Goal: Transaction & Acquisition: Subscribe to service/newsletter

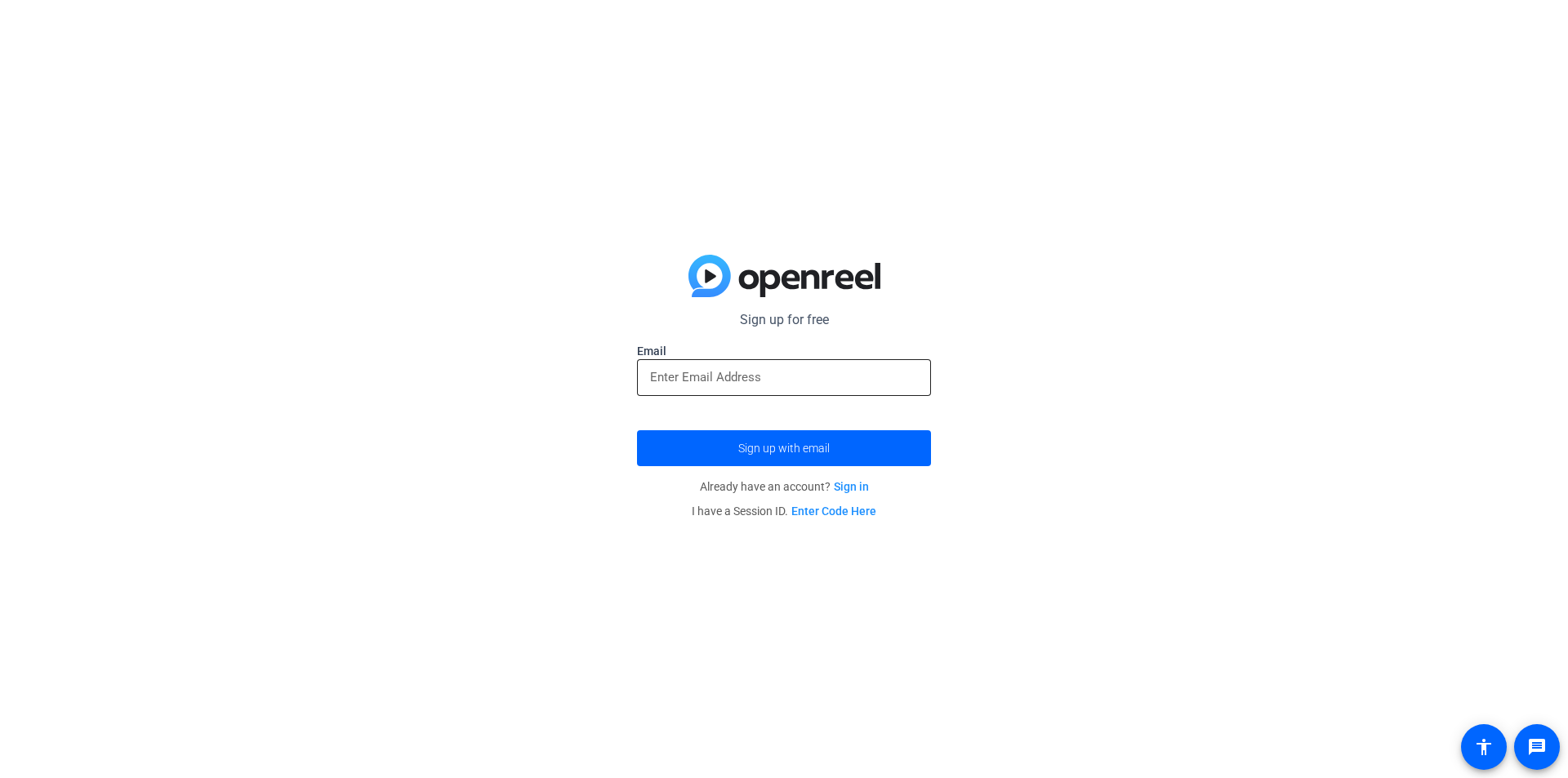
click at [749, 395] on div at bounding box center [784, 377] width 268 height 37
type input "[EMAIL_ADDRESS][DOMAIN_NAME]"
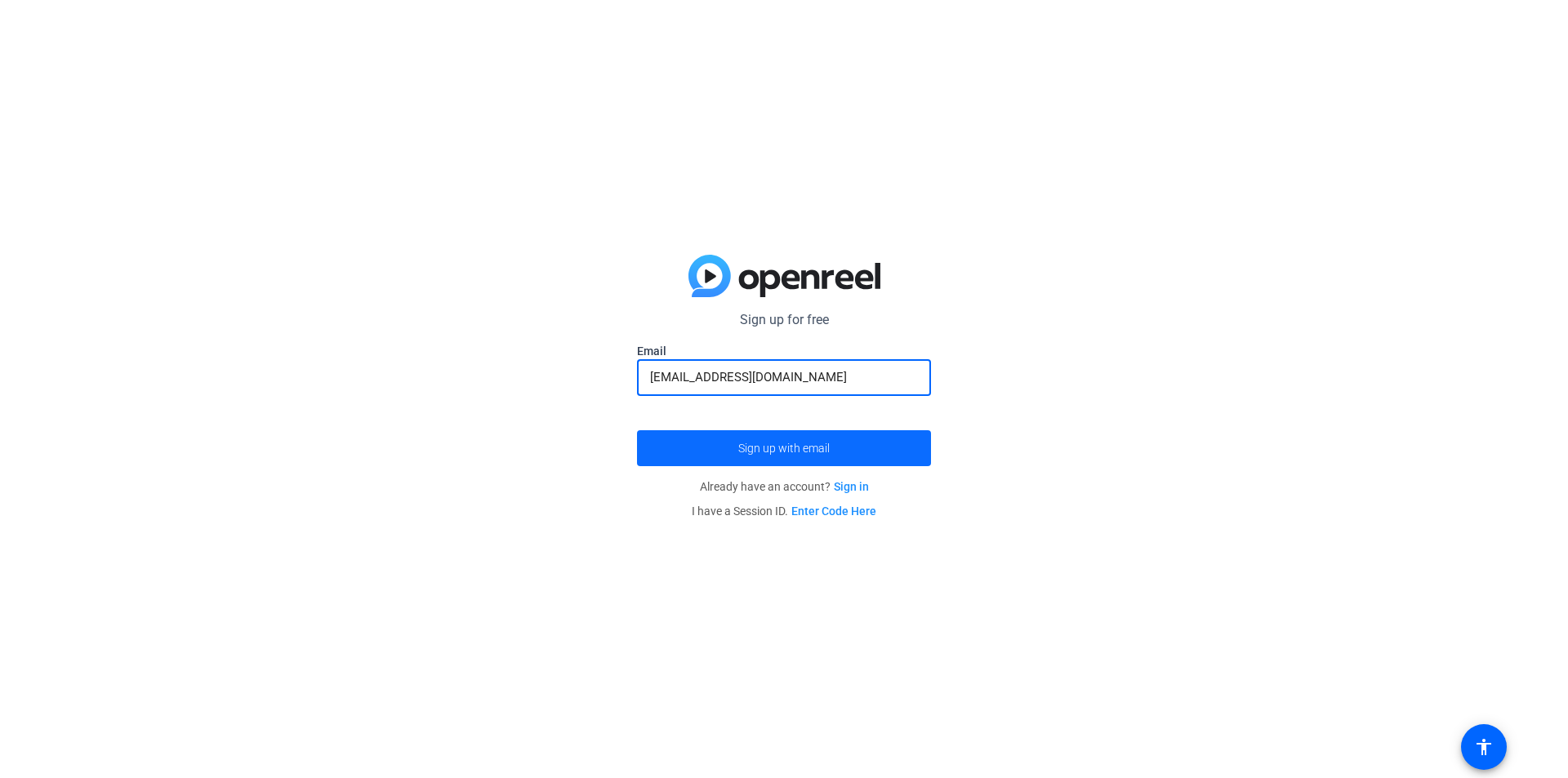
click at [805, 448] on span "Sign up with email" at bounding box center [784, 448] width 91 height 0
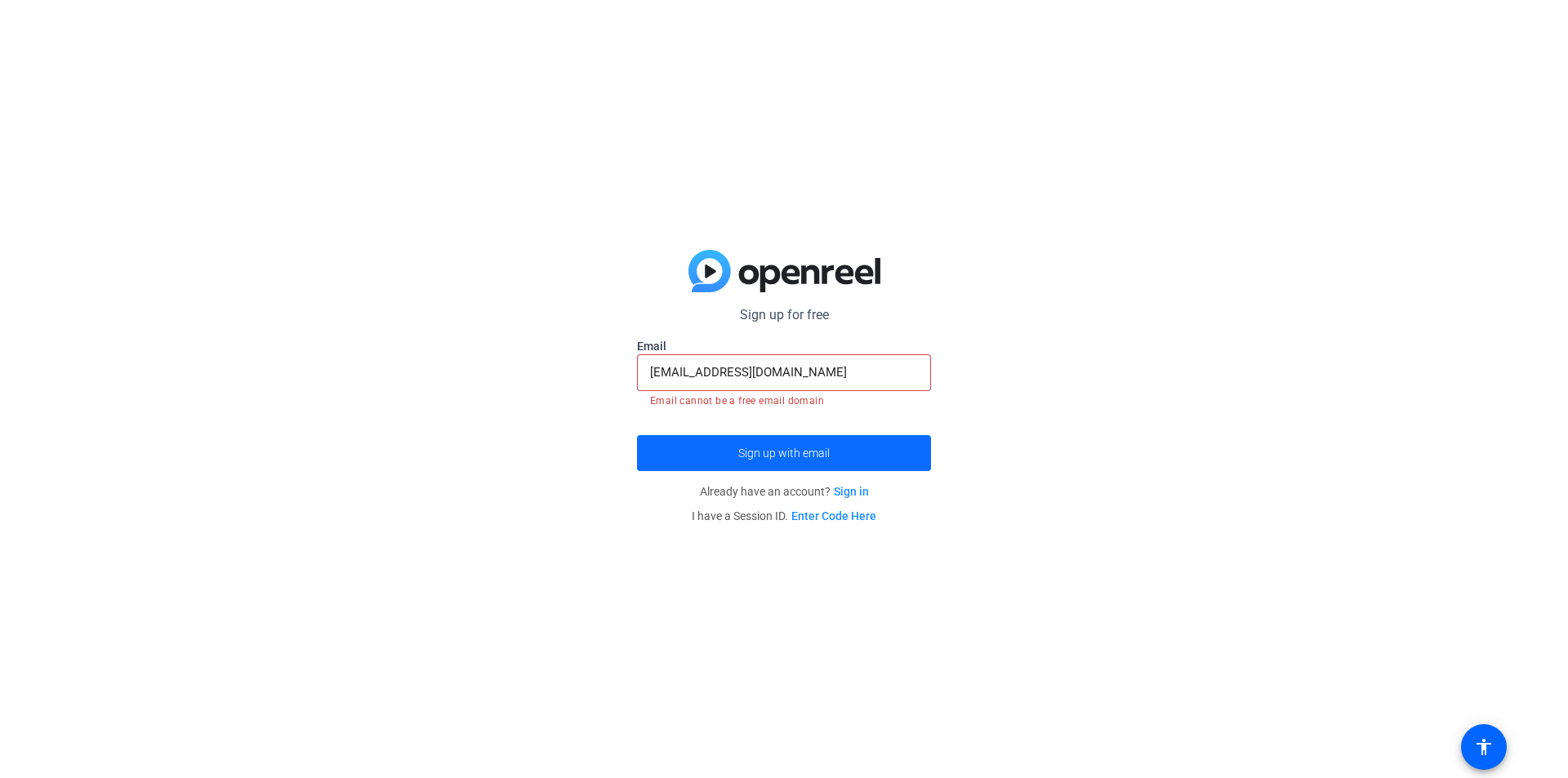
click at [831, 451] on span "submit" at bounding box center [784, 453] width 294 height 39
click at [829, 372] on input "[EMAIL_ADDRESS][DOMAIN_NAME]" at bounding box center [784, 372] width 268 height 20
click at [995, 455] on div "Sign up for free [EMAIL_ADDRESS][DOMAIN_NAME] Email [EMAIL_ADDRESS][DOMAIN_NAME…" at bounding box center [784, 389] width 1568 height 778
click at [802, 459] on span "submit" at bounding box center [784, 453] width 294 height 39
